Goal: Communication & Community: Participate in discussion

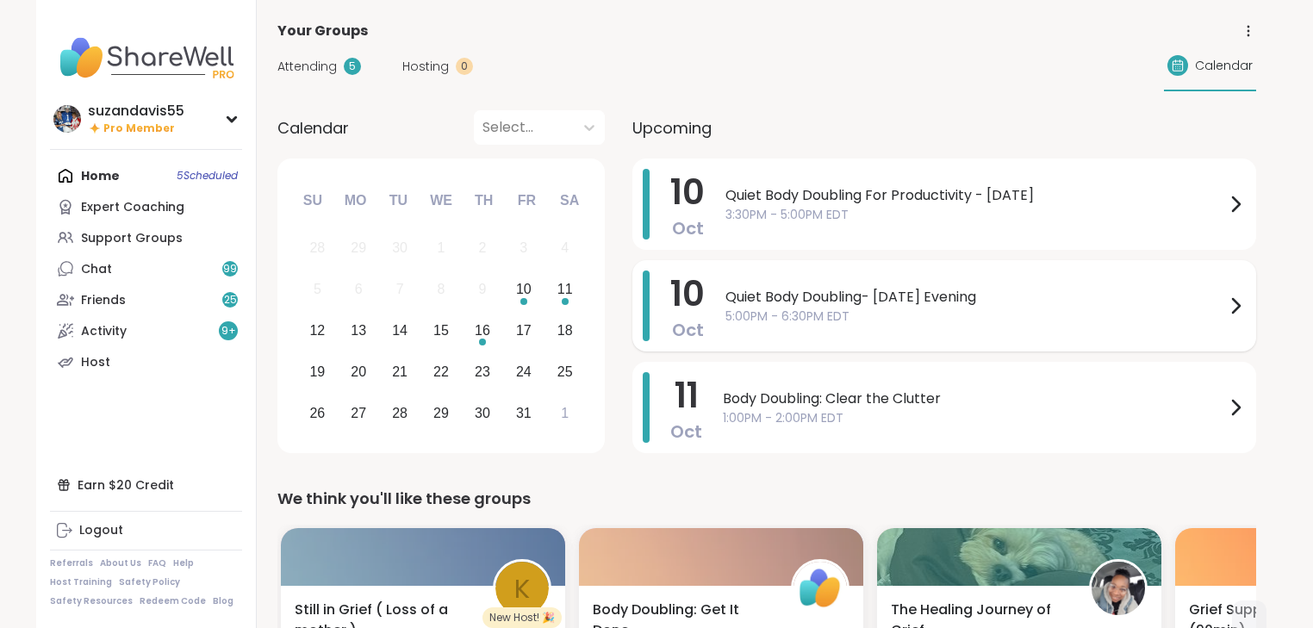
scroll to position [69, 0]
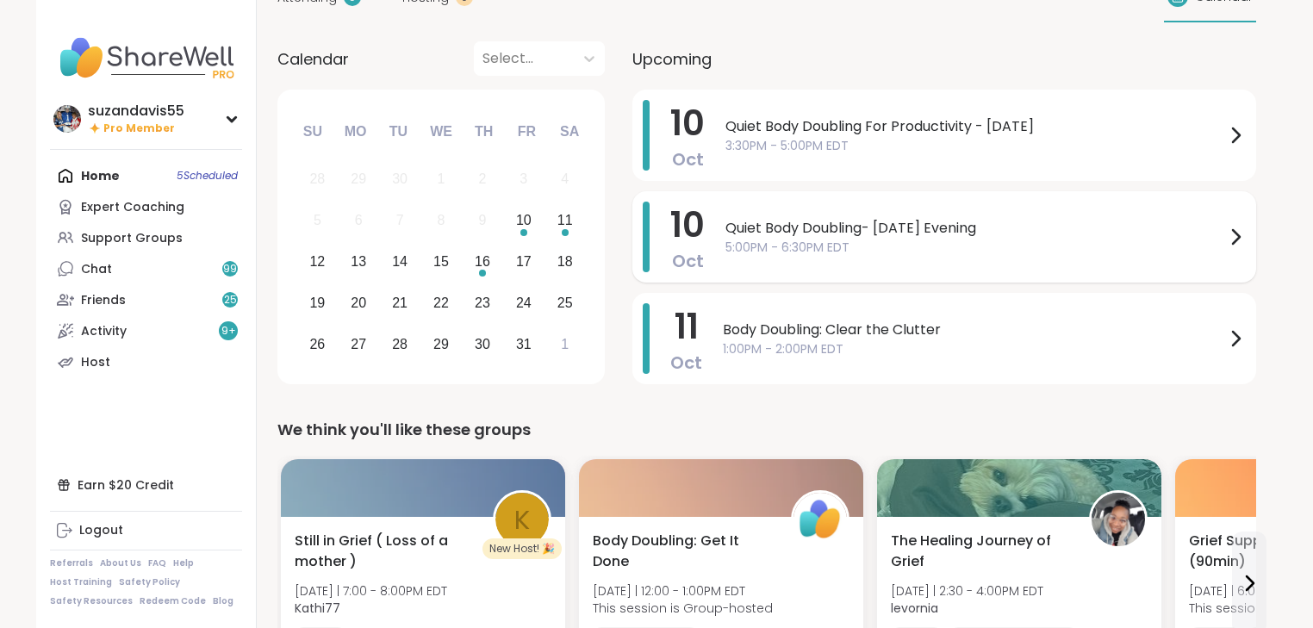
click at [875, 250] on span "5:00PM - 6:30PM EDT" at bounding box center [976, 248] width 500 height 18
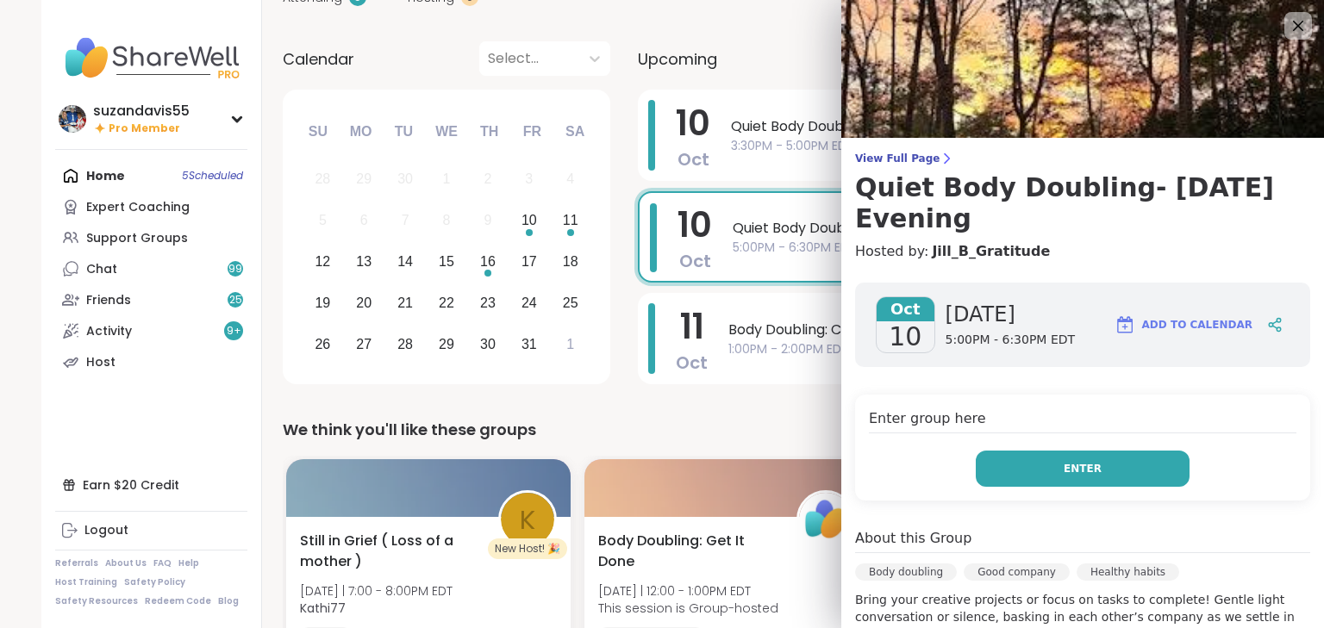
click at [1086, 451] on button "Enter" at bounding box center [1083, 469] width 214 height 36
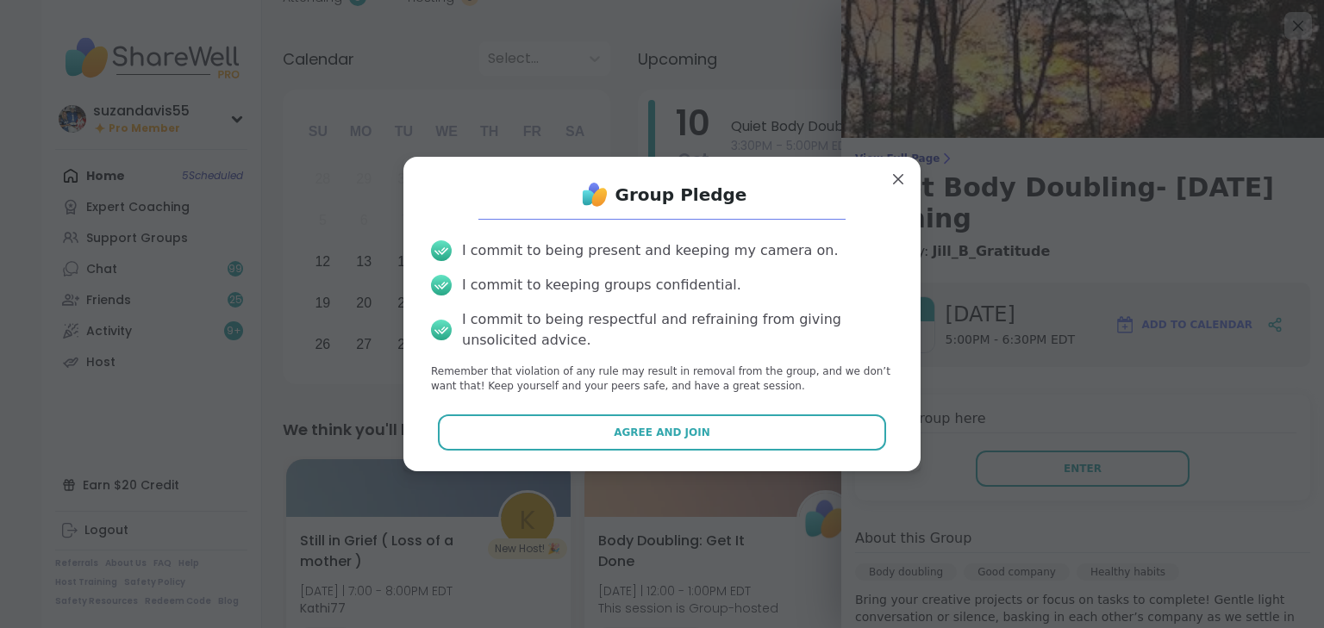
click at [647, 434] on span "Agree and Join" at bounding box center [662, 433] width 97 height 16
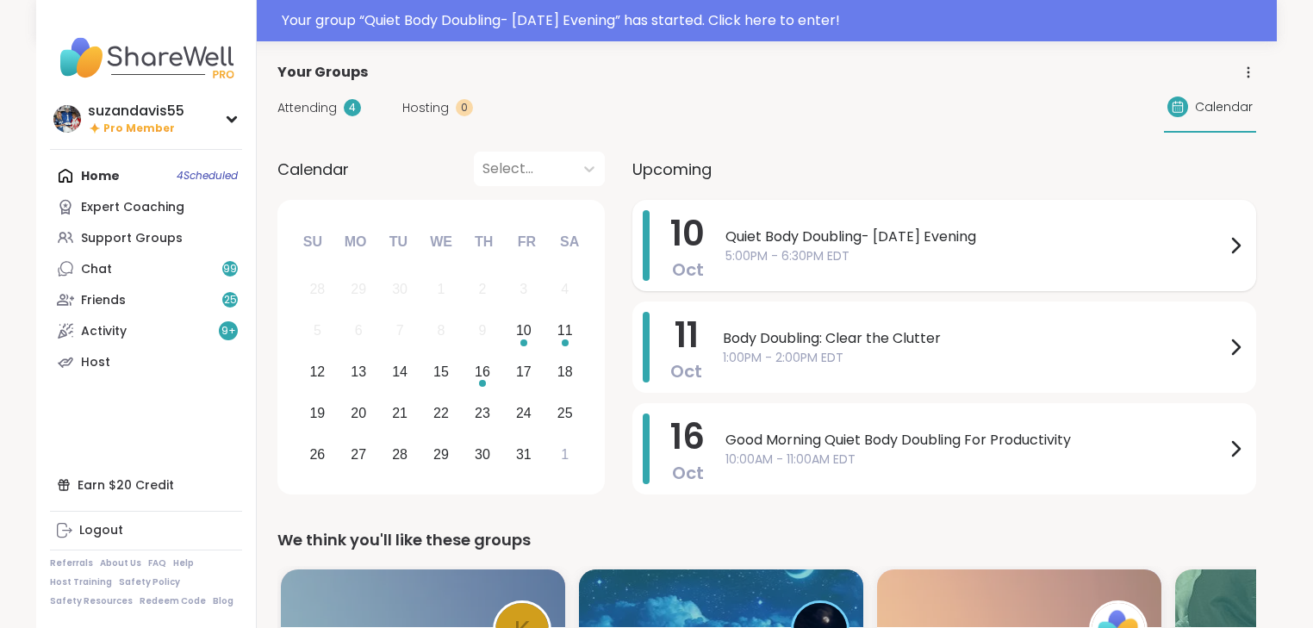
click at [796, 256] on span "5:00PM - 6:30PM EDT" at bounding box center [976, 256] width 500 height 18
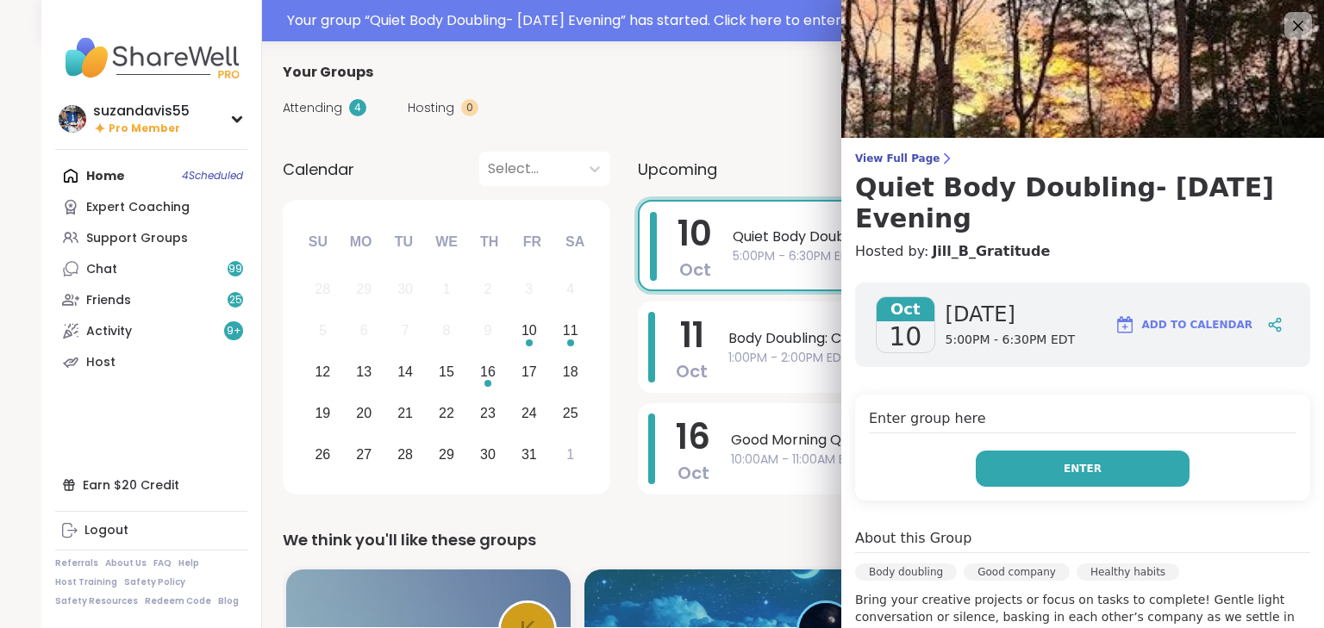
click at [1063, 461] on span "Enter" at bounding box center [1082, 469] width 38 height 16
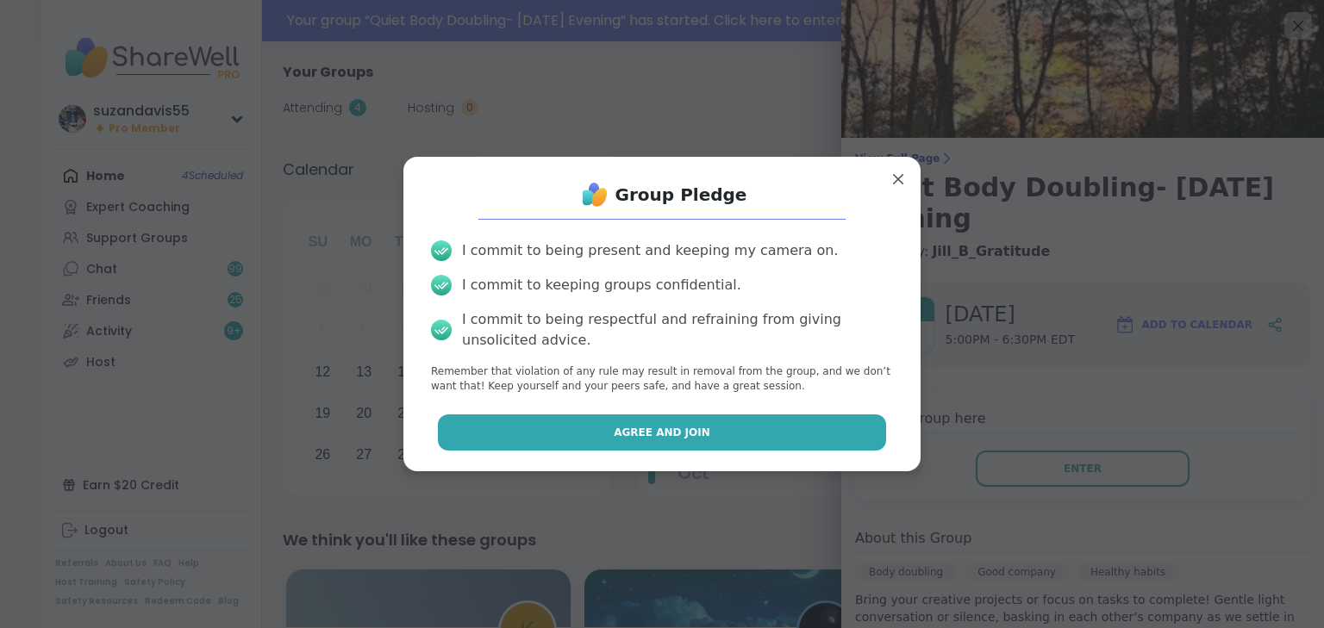
click at [776, 434] on button "Agree and Join" at bounding box center [662, 433] width 449 height 36
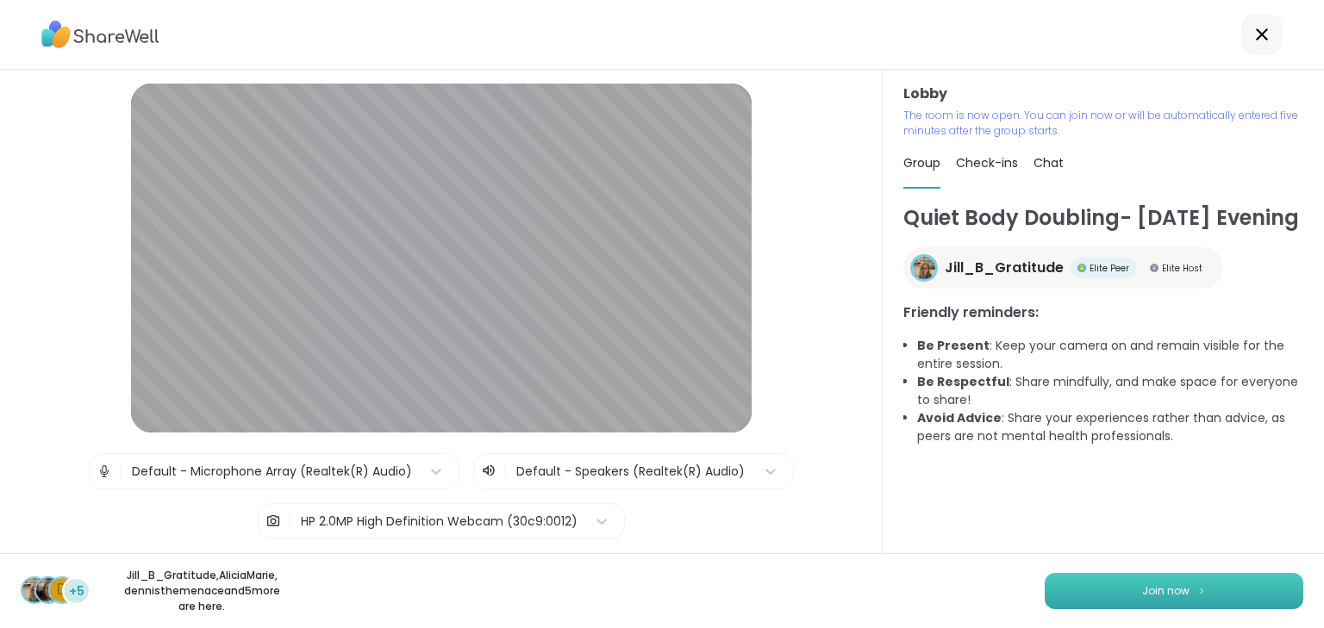
click at [1197, 584] on button "Join now" at bounding box center [1173, 591] width 259 height 36
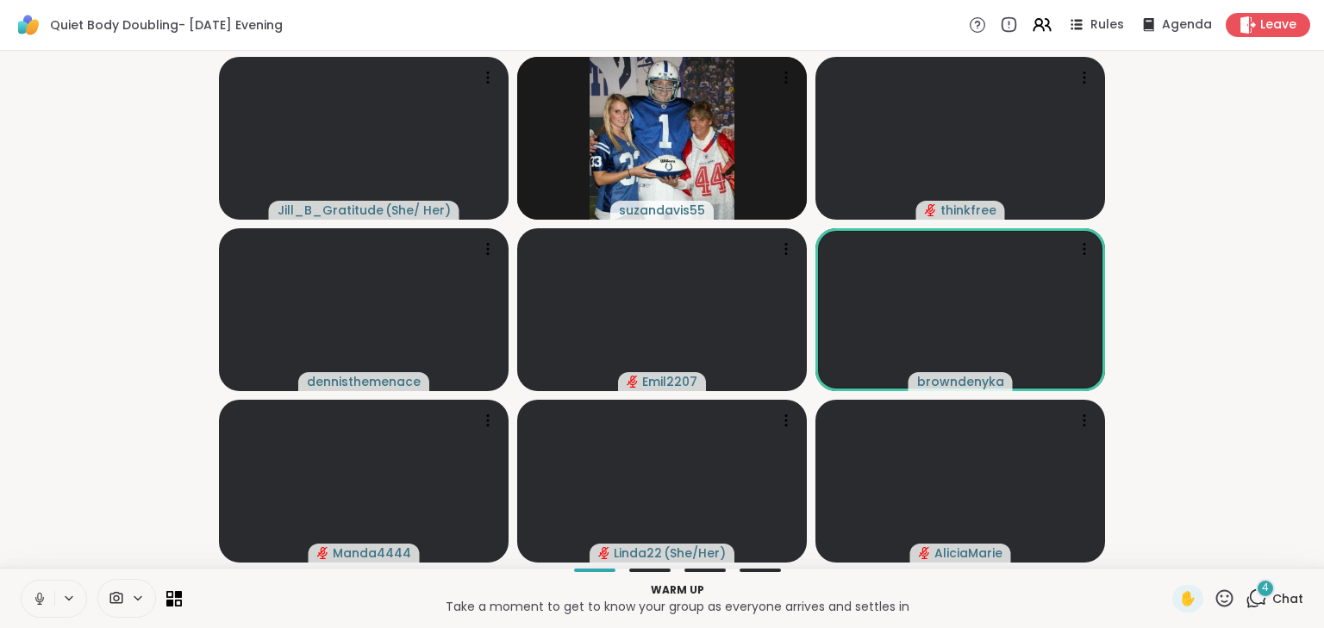
click at [41, 597] on icon at bounding box center [40, 599] width 16 height 16
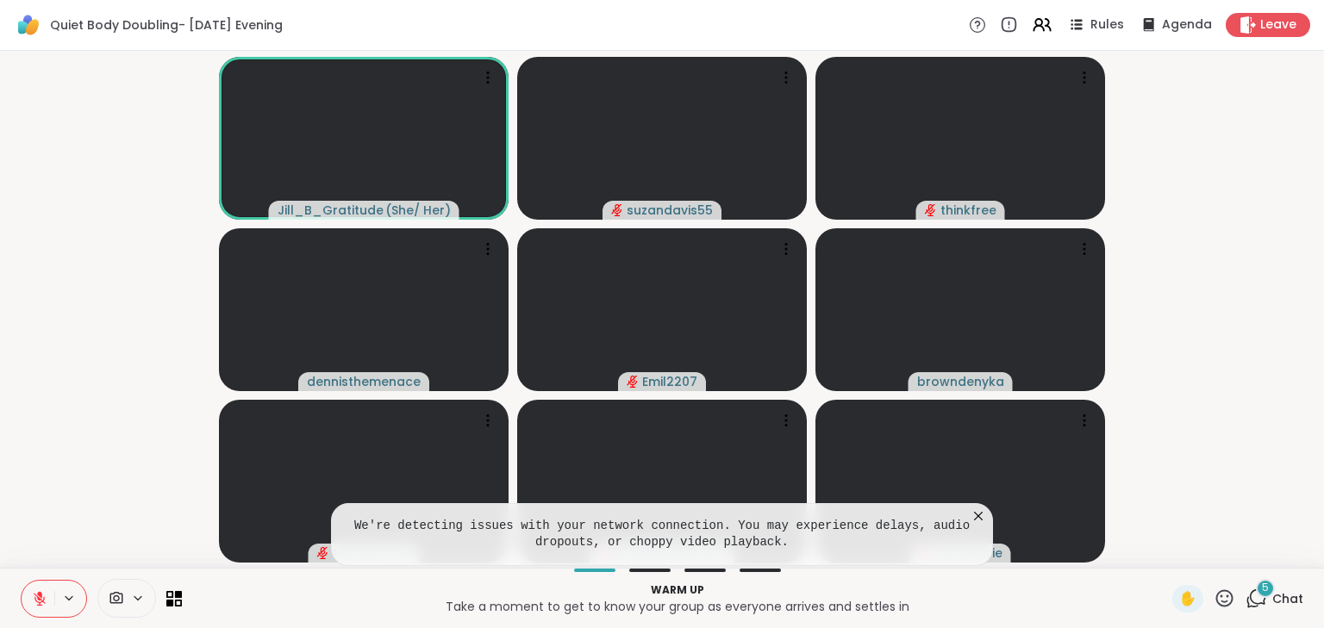
click at [977, 514] on icon at bounding box center [978, 516] width 17 height 17
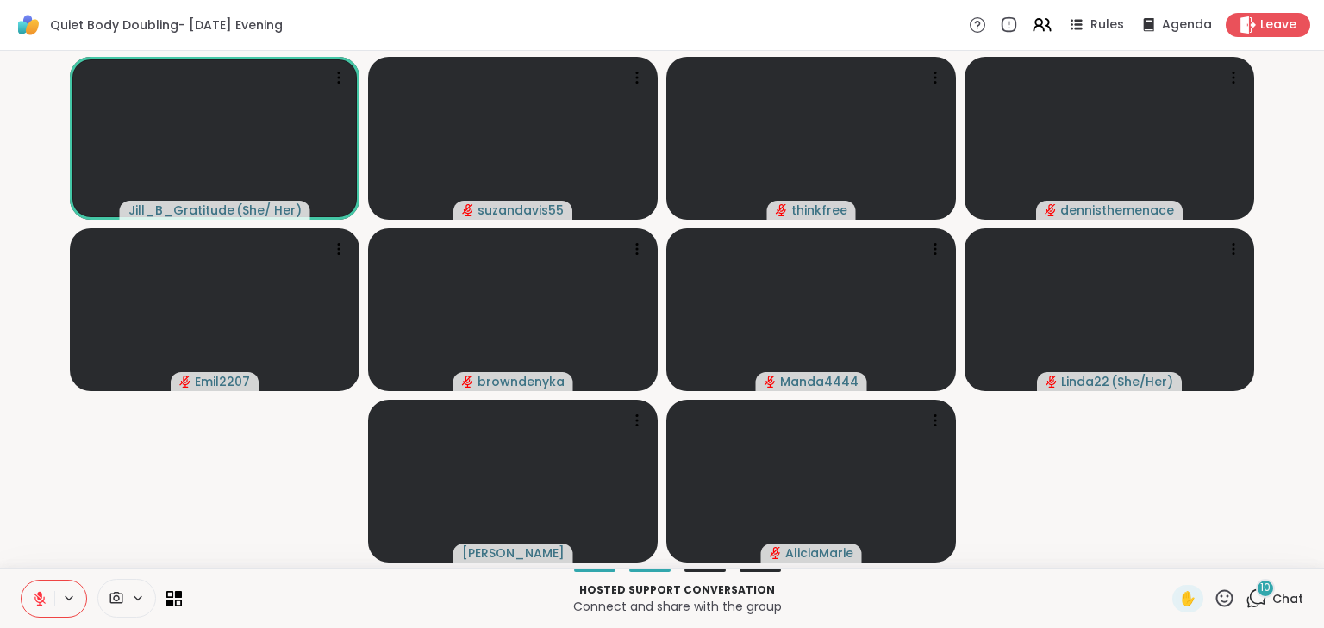
click at [41, 599] on icon at bounding box center [40, 599] width 16 height 16
